Goal: Task Accomplishment & Management: Manage account settings

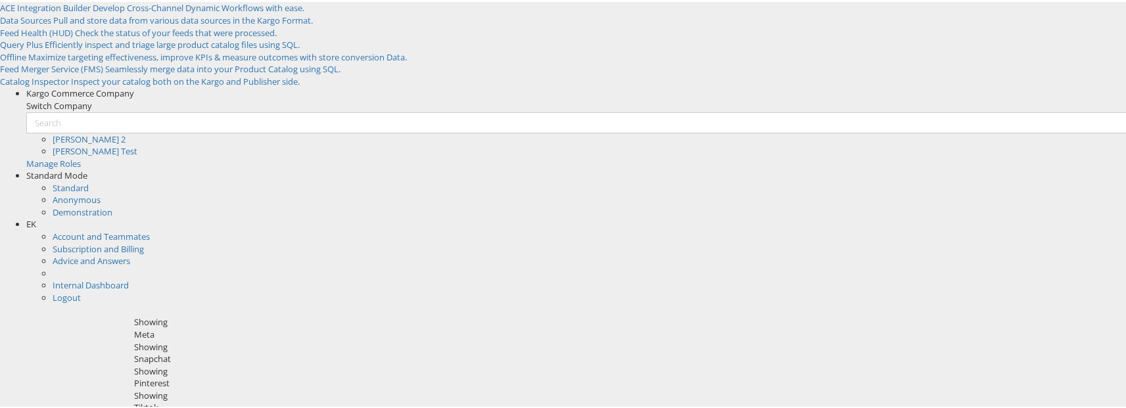
scroll to position [215, 0]
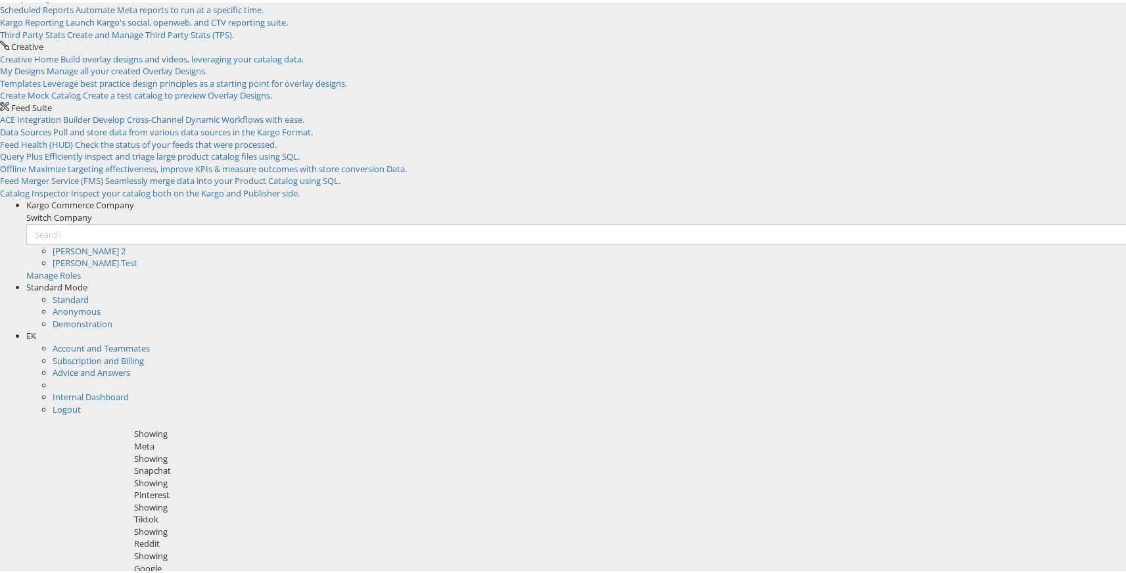
scroll to position [105, 0]
drag, startPoint x: 593, startPoint y: 274, endPoint x: 516, endPoint y: 275, distance: 76.9
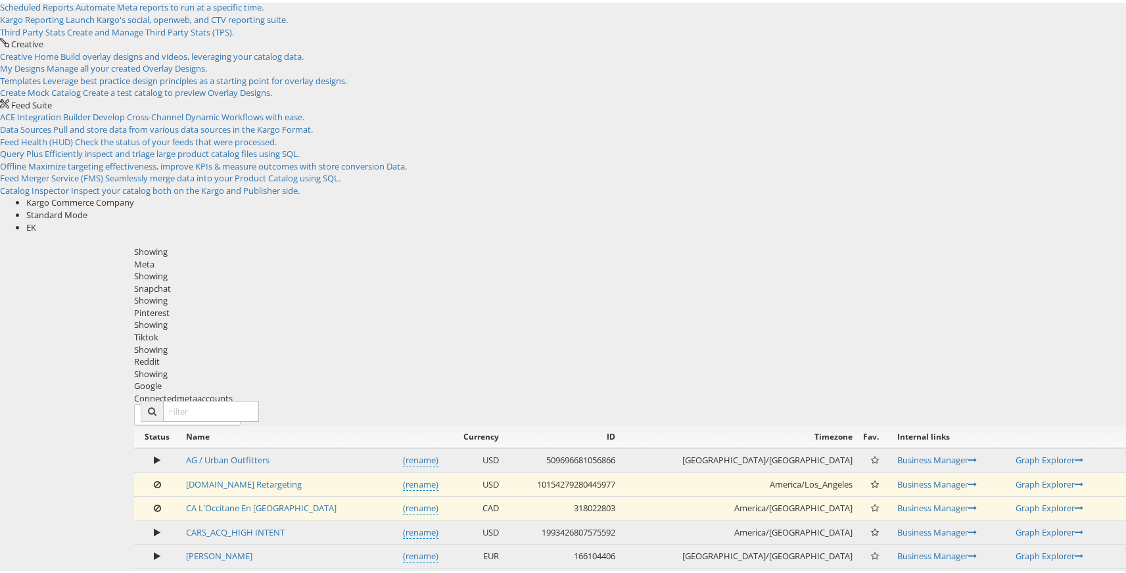
click at [992, 423] on div "Status Name Currency ID Timezone Fav. Internal links AG / Urban Outfitters (ren…" at bounding box center [630, 578] width 992 height 311
click at [196, 406] on span "meta" at bounding box center [185, 412] width 20 height 12
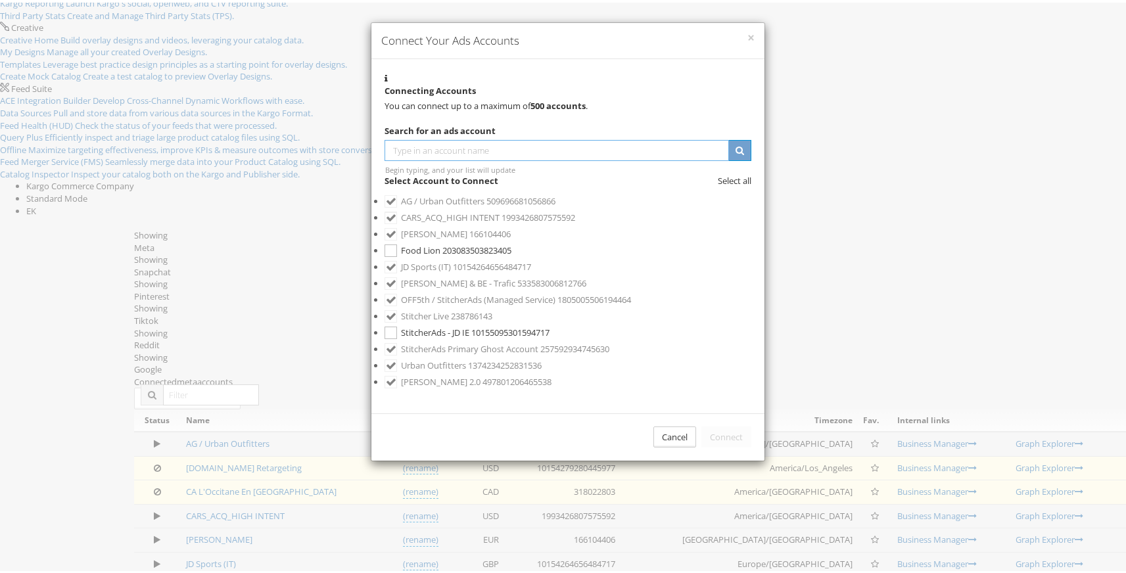
scroll to position [175, 0]
click at [459, 324] on span "StitcherAds - JD IE" at bounding box center [435, 330] width 68 height 12
click at [711, 424] on button "Connect" at bounding box center [726, 435] width 50 height 22
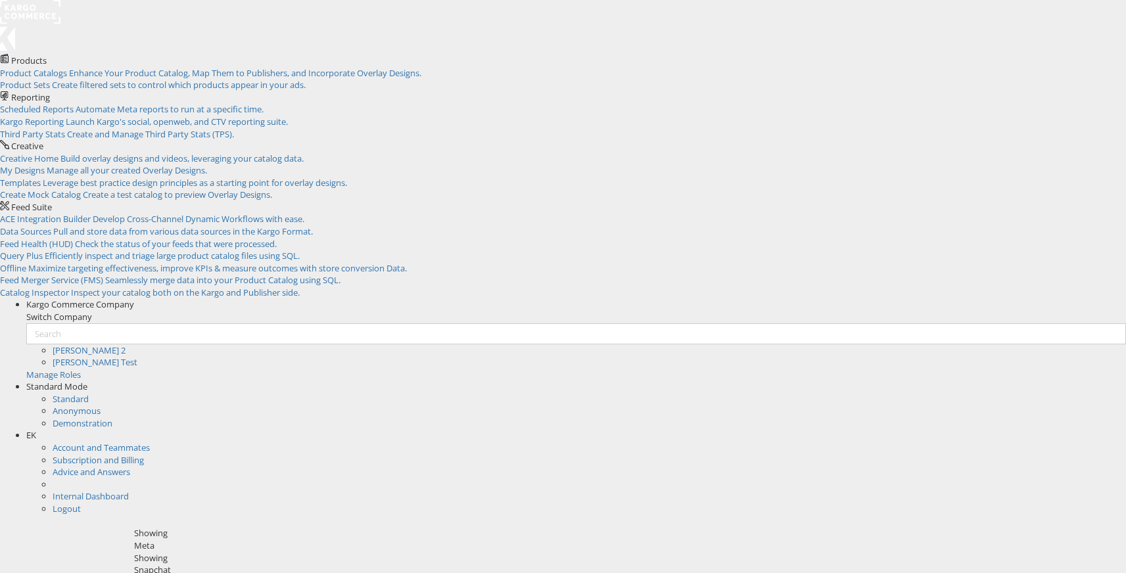
scroll to position [121, 0]
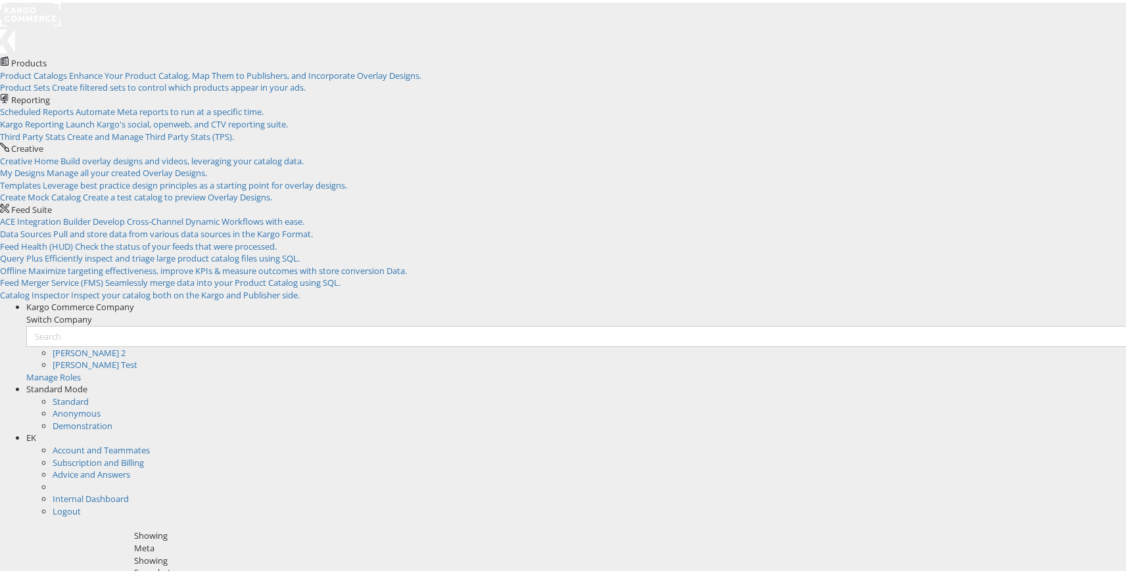
scroll to position [58, 0]
